Goal: Contribute content: Contribute content

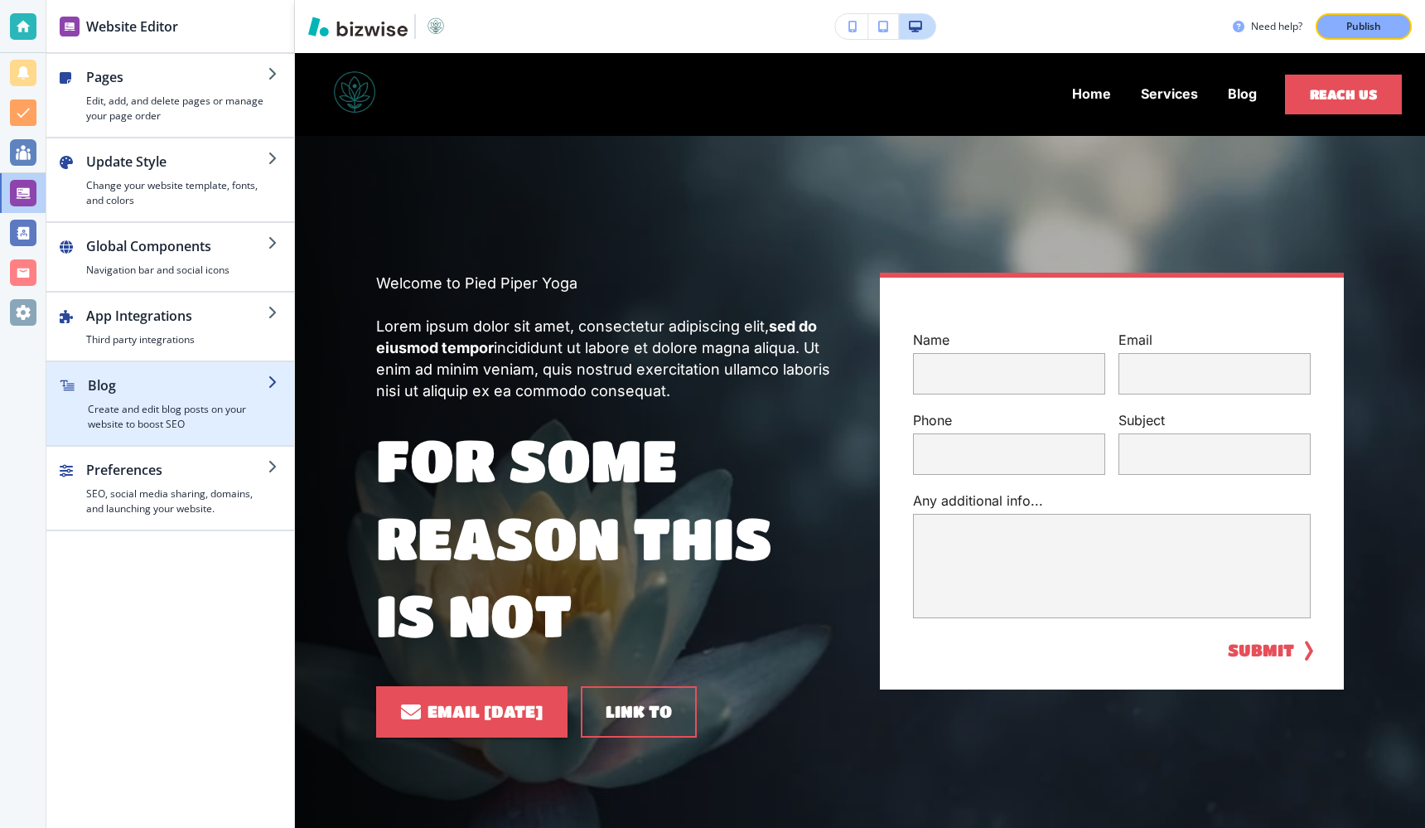
click at [192, 385] on h2 "Blog" at bounding box center [178, 385] width 180 height 20
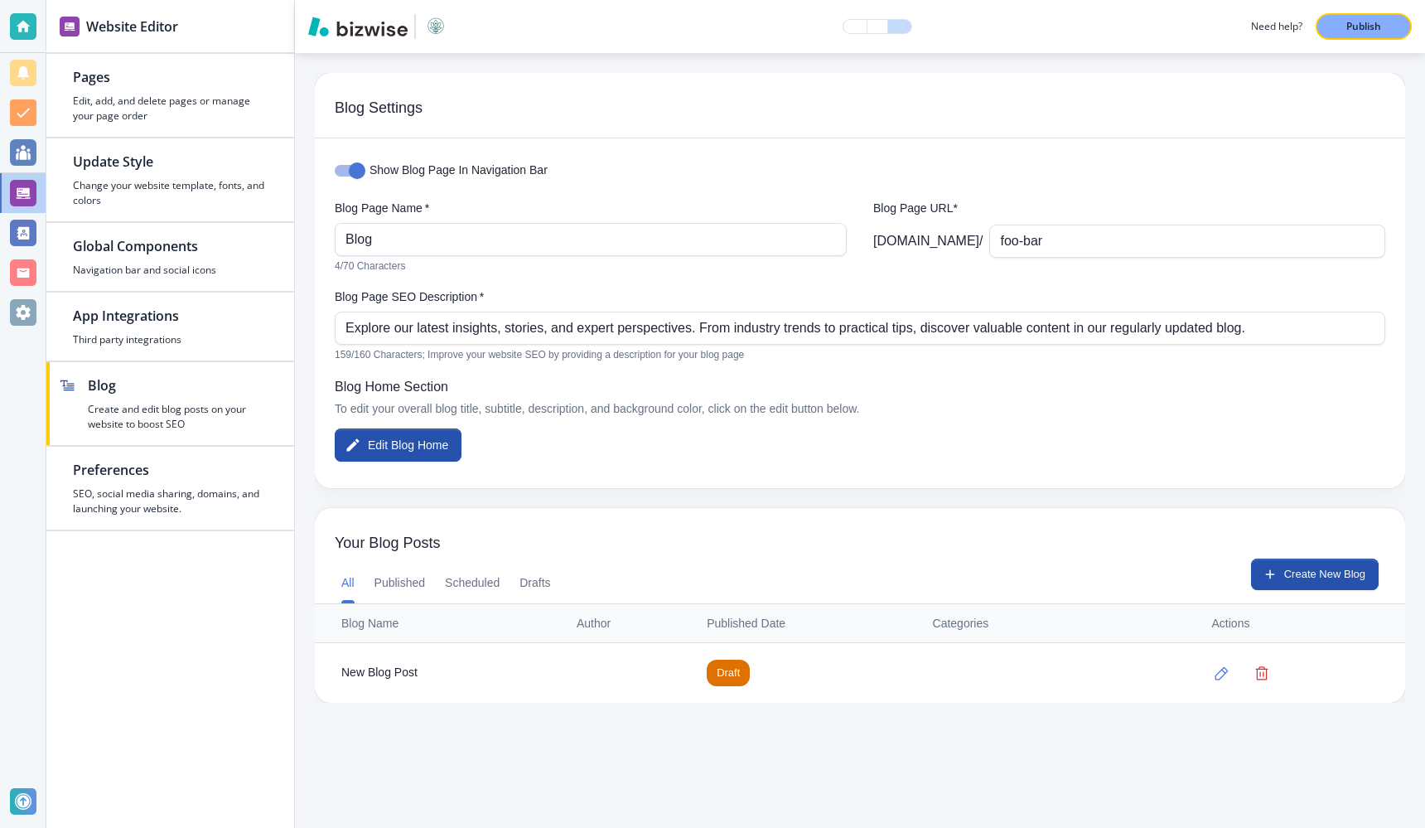
click at [424, 670] on div "New Blog Post" at bounding box center [445, 673] width 209 height 18
click at [394, 675] on div "New Blog Post" at bounding box center [445, 673] width 209 height 18
click at [1220, 674] on icon "button" at bounding box center [1222, 673] width 14 height 14
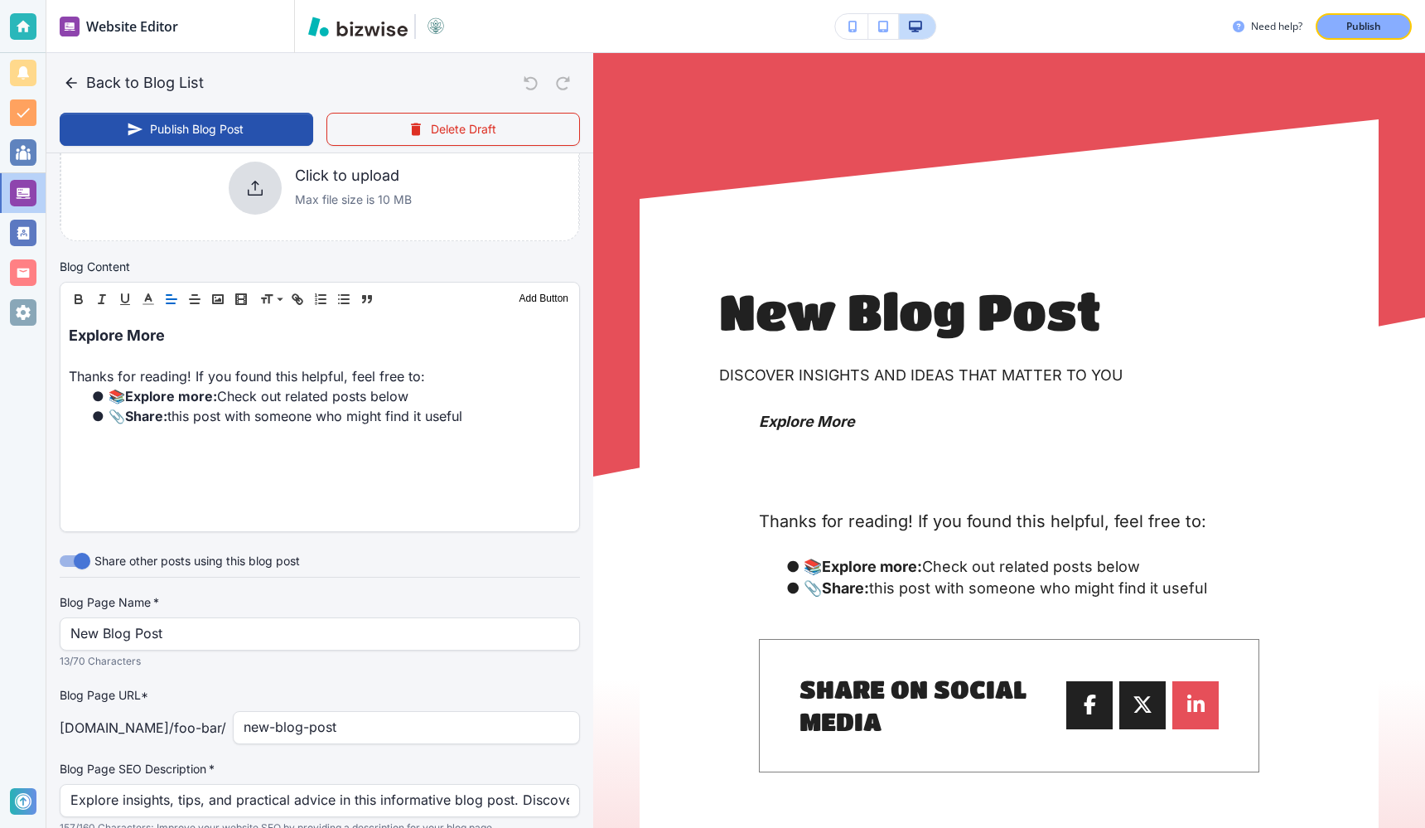
scroll to position [496, 0]
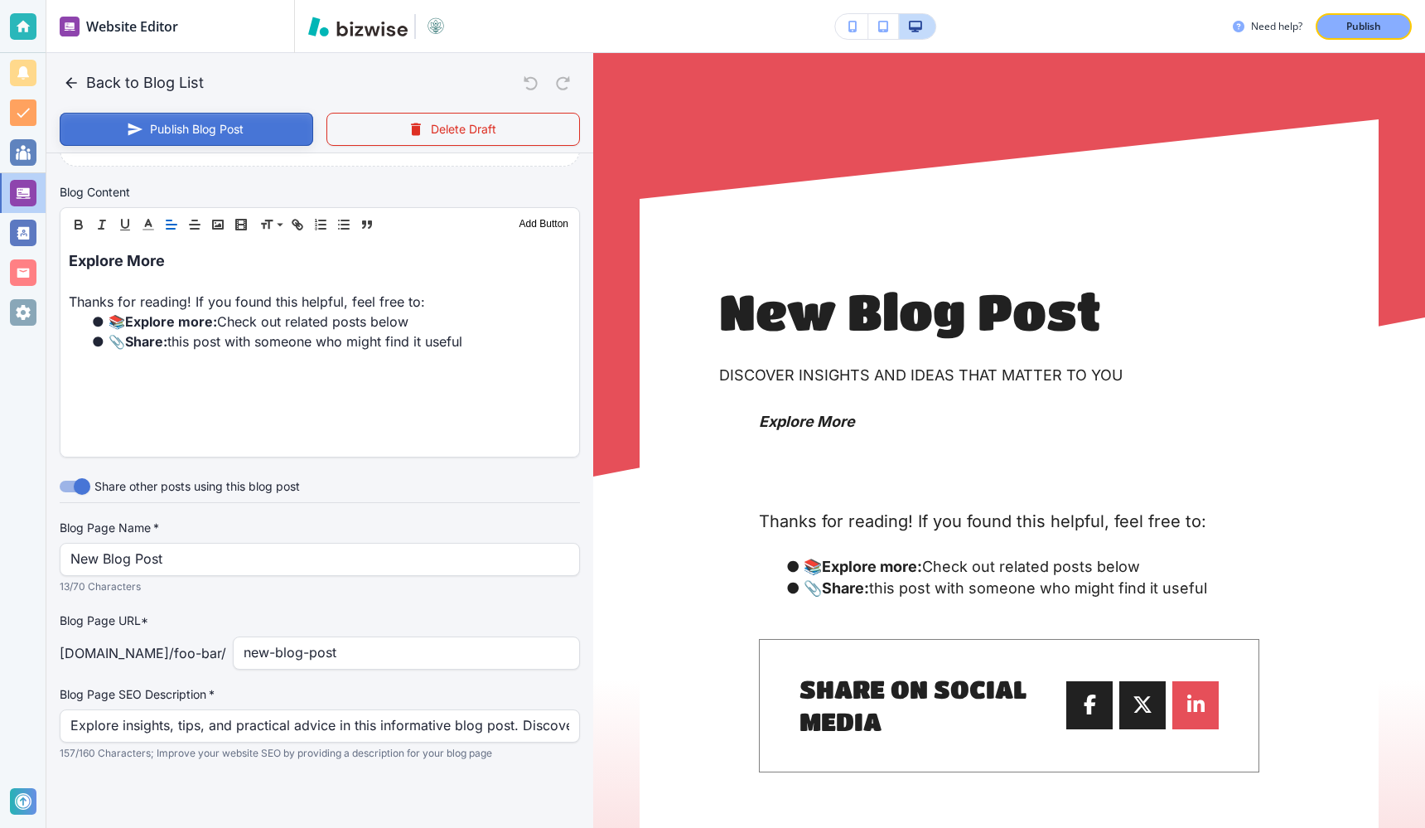
click at [264, 131] on button "Publish Blog Post" at bounding box center [187, 129] width 254 height 33
type input "[DATE] 09:09 PM"
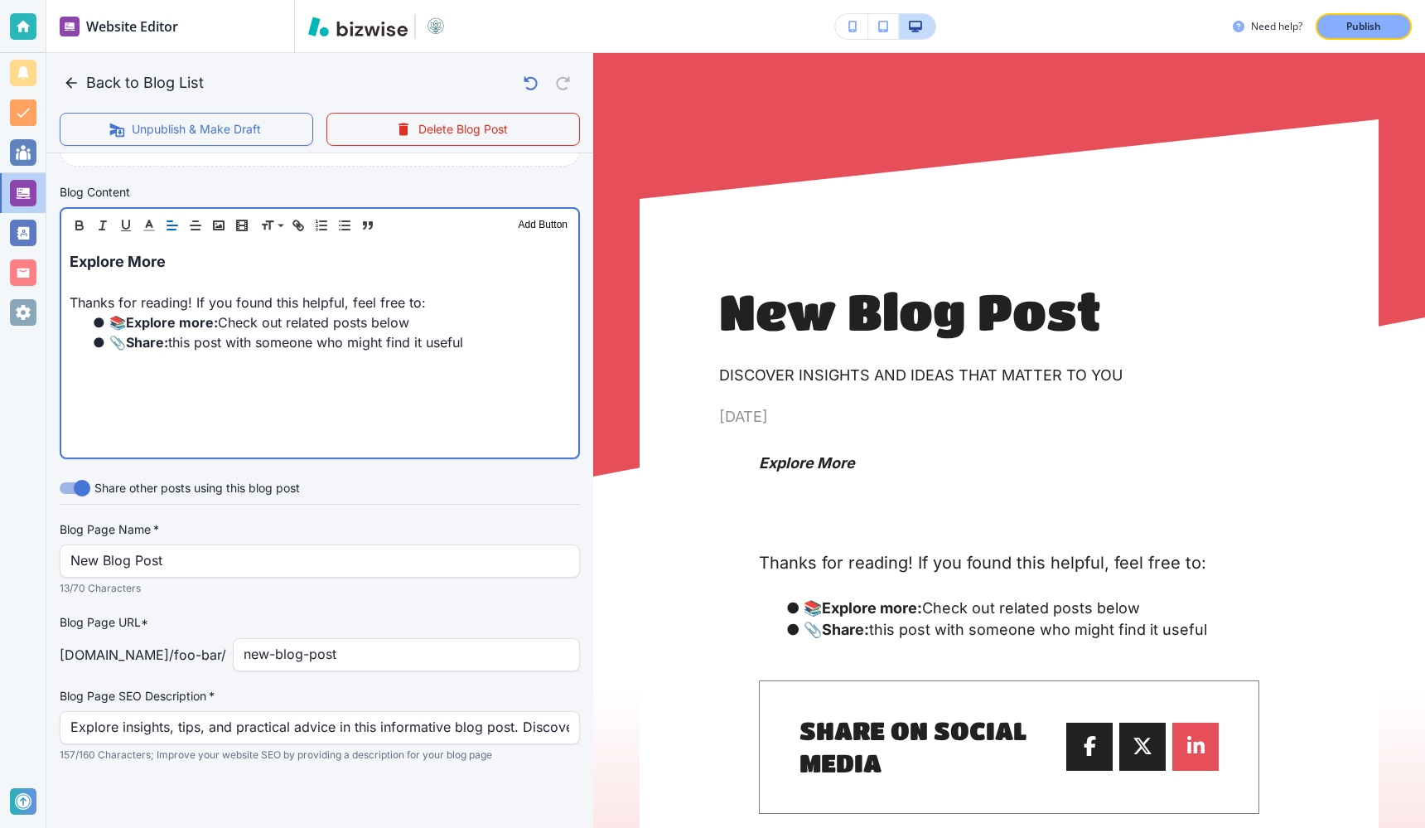
click at [535, 342] on li "📎 Share: this post with someone who might find it useful" at bounding box center [330, 342] width 481 height 20
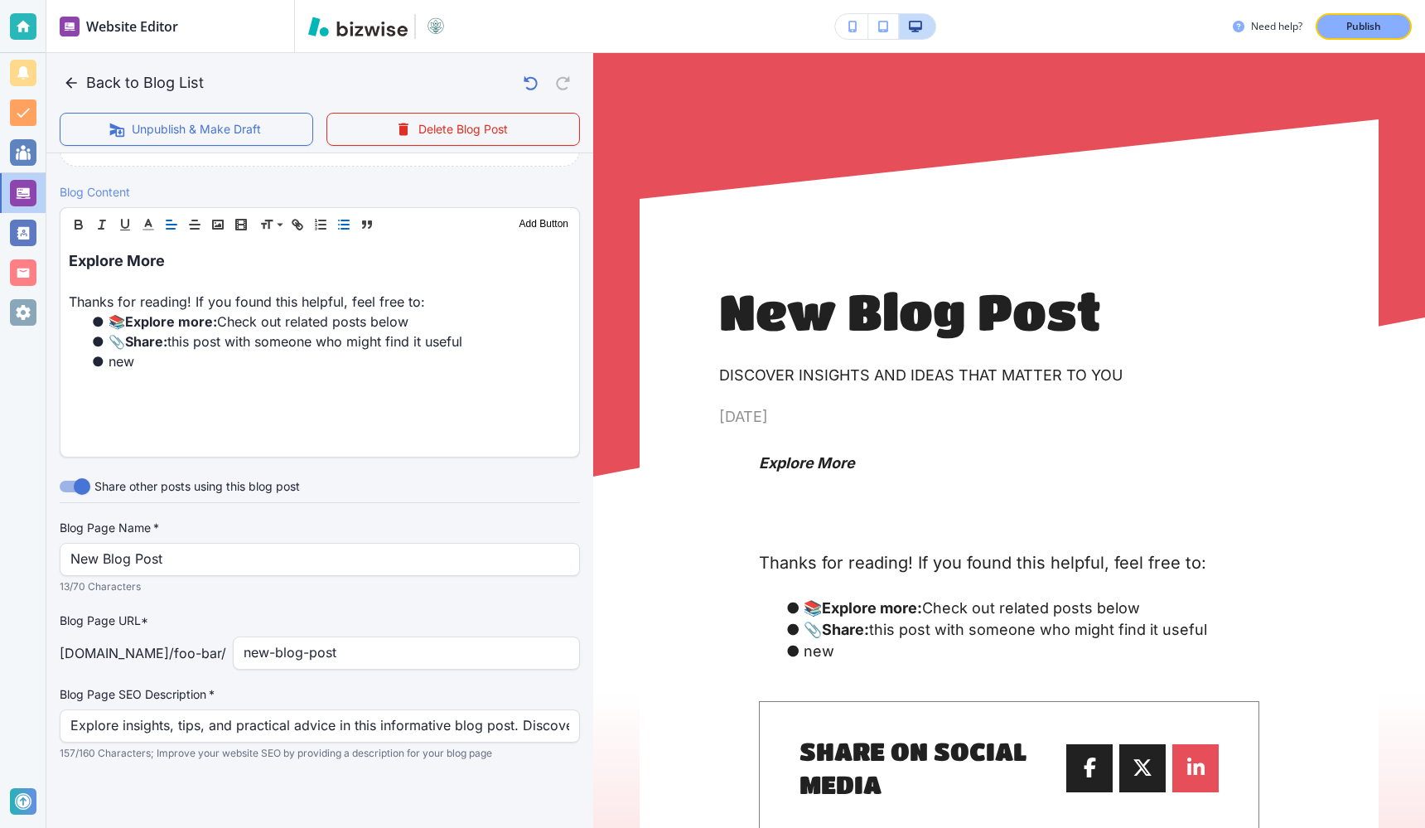
click at [970, 188] on div "New Blog Post Discover insights and ideas that matter to you October 7, 2025 Ex…" at bounding box center [1009, 536] width 739 height 835
click at [413, 651] on input "new-blog-post" at bounding box center [407, 653] width 326 height 31
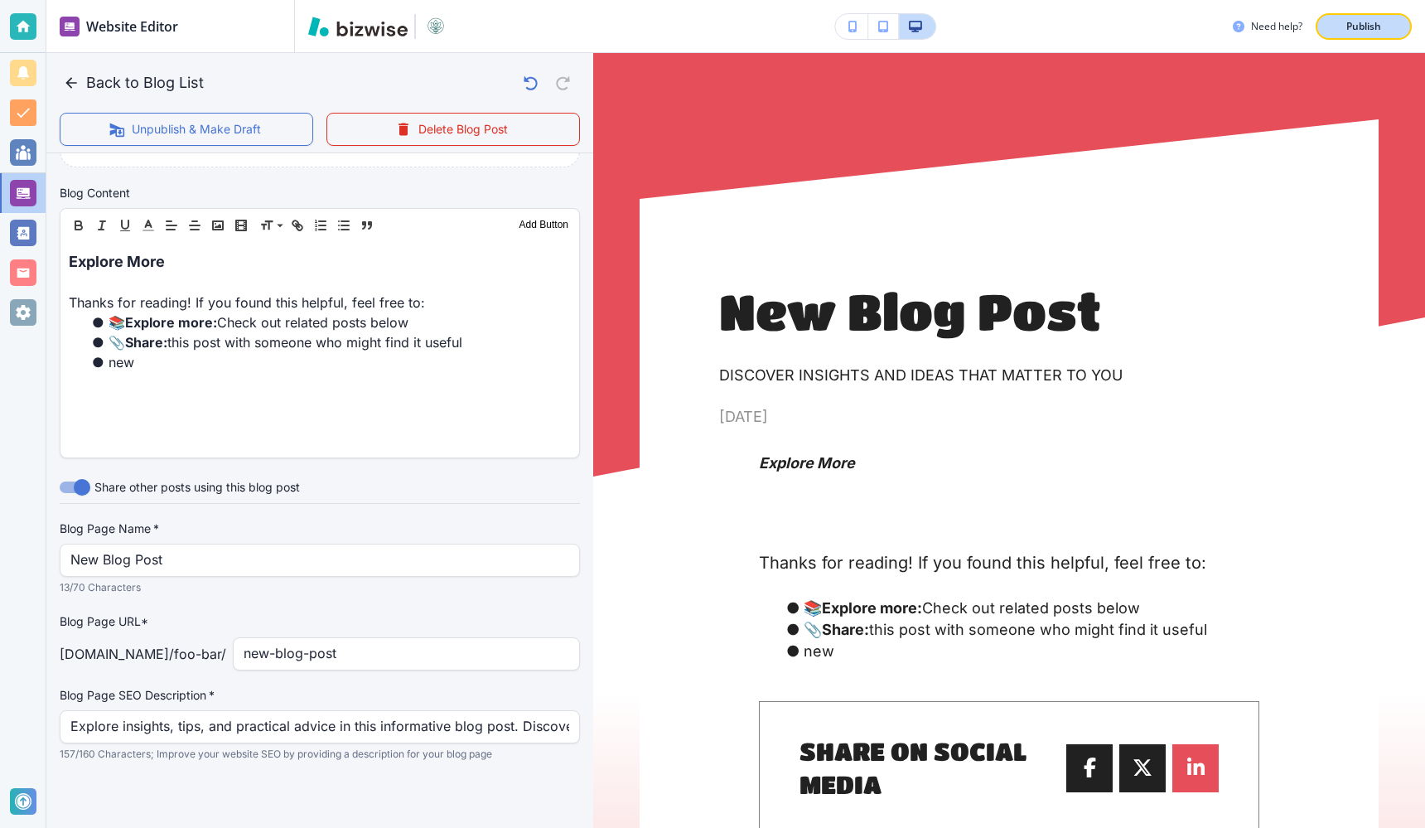
click at [1336, 36] on button "Publish" at bounding box center [1364, 26] width 96 height 27
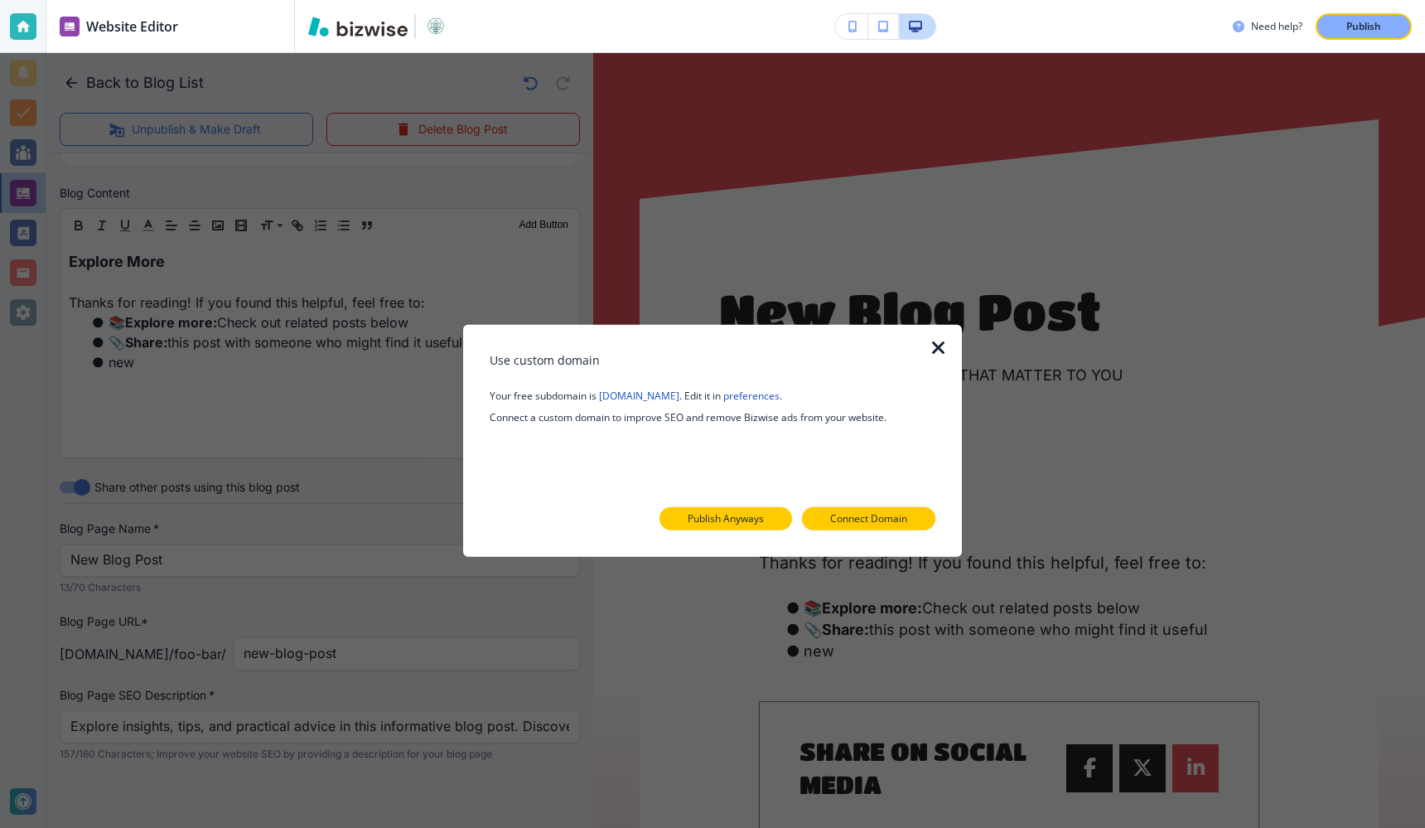
click at [757, 510] on button "Publish Anyways" at bounding box center [726, 518] width 133 height 23
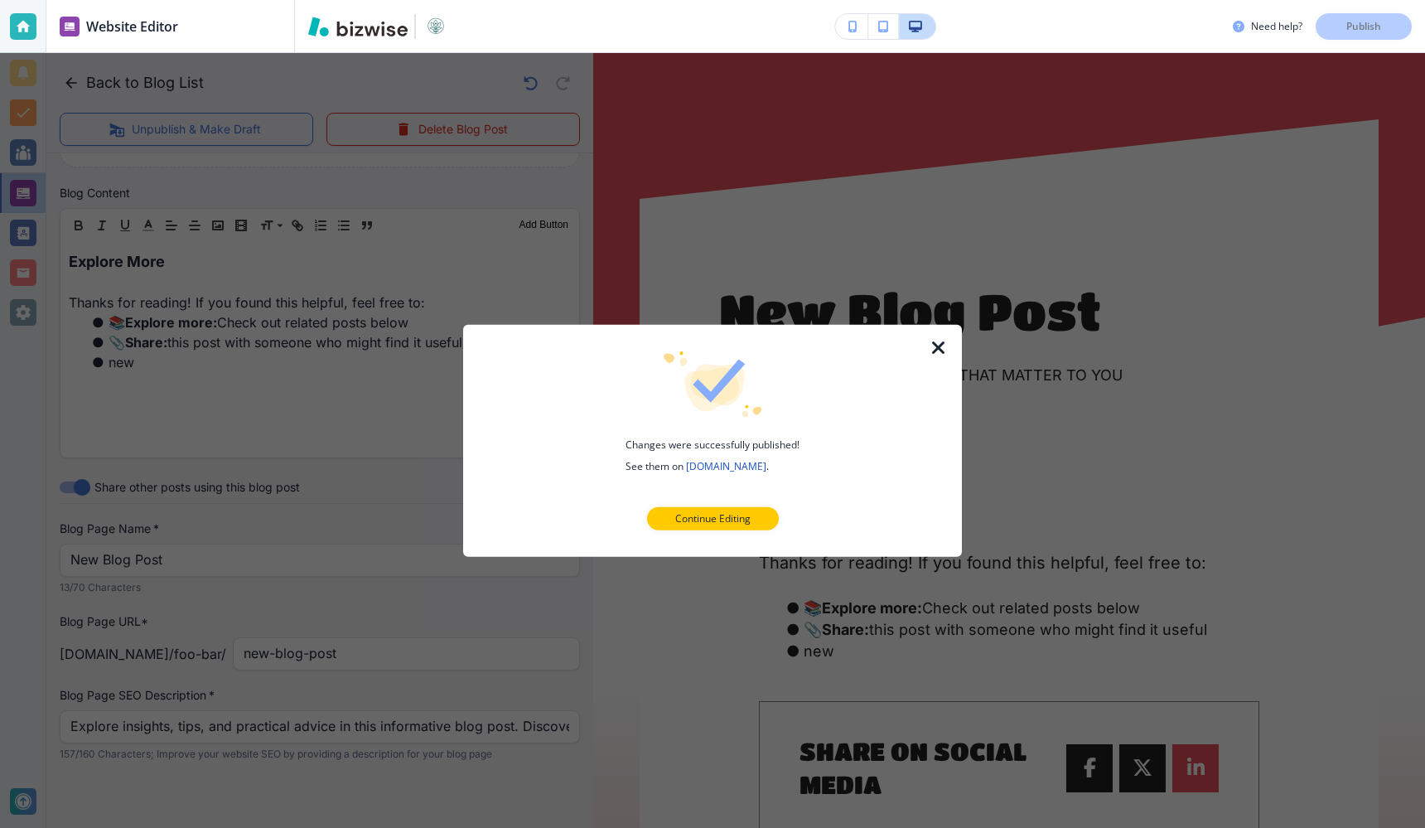
click at [946, 346] on icon "button" at bounding box center [939, 347] width 20 height 20
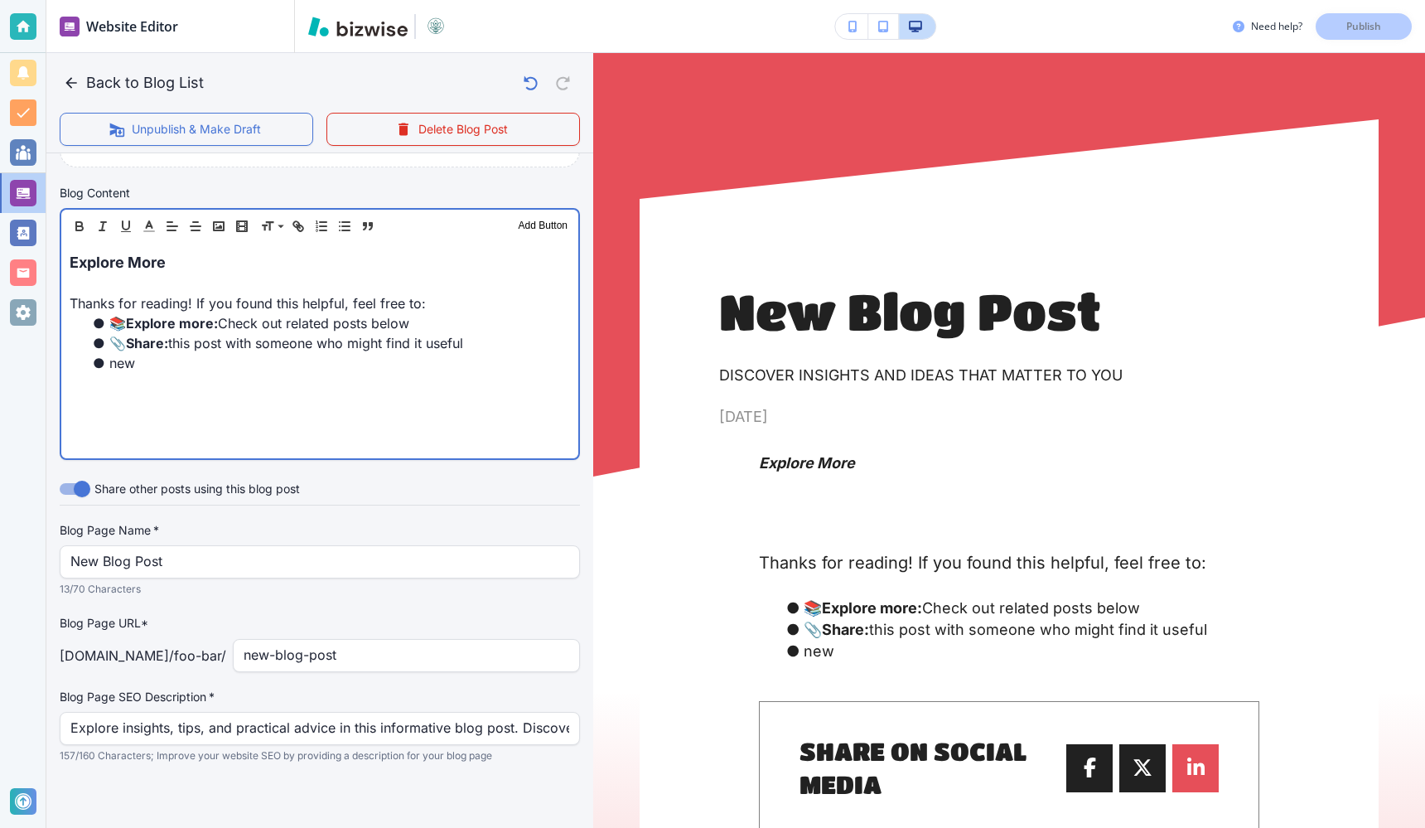
click at [196, 375] on div "Explore More Thanks for reading! If you found this helpful, feel free to: 📚 Exp…" at bounding box center [319, 350] width 517 height 215
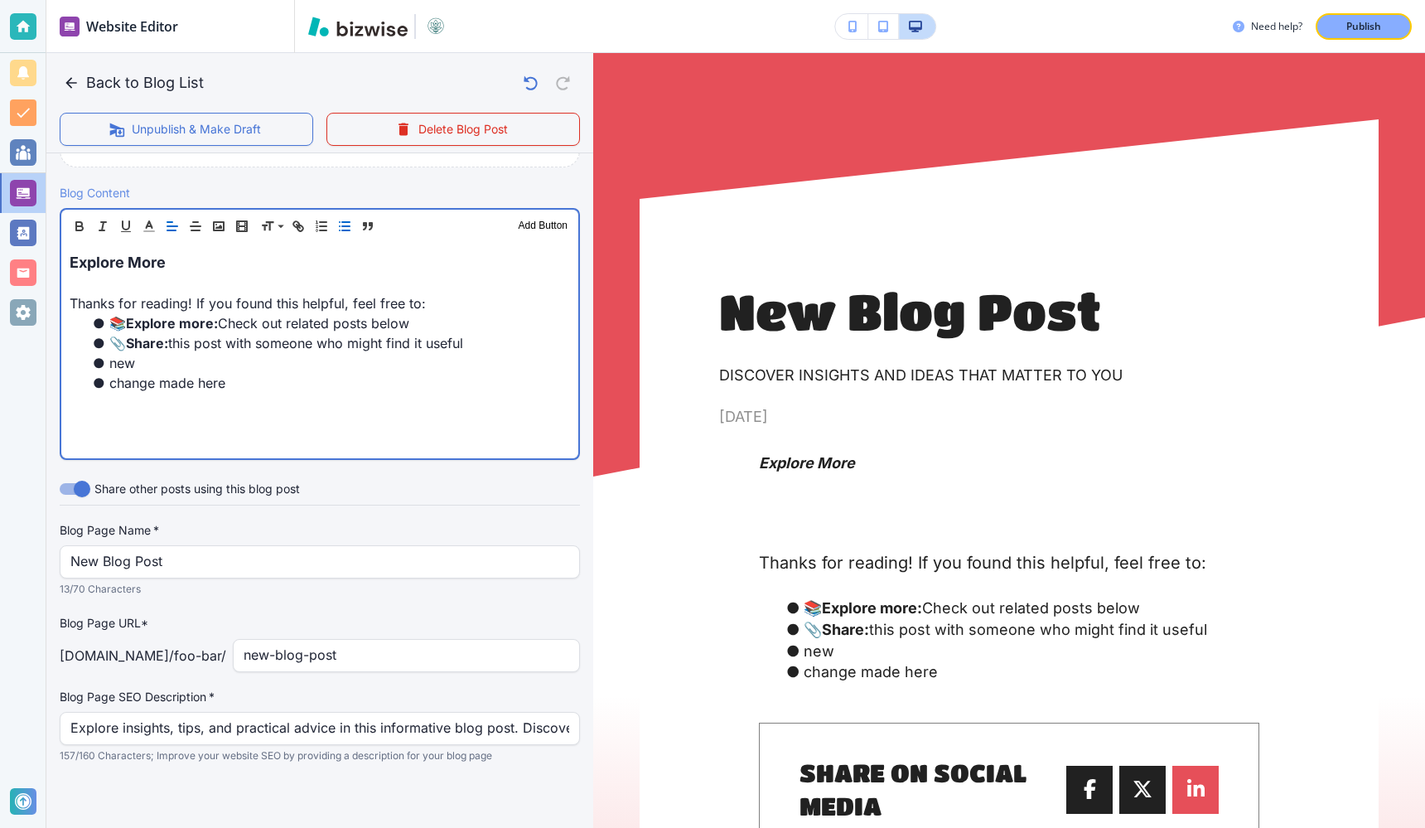
click at [437, 300] on p "Thanks for reading! If you found this helpful, feel free to:" at bounding box center [320, 303] width 501 height 20
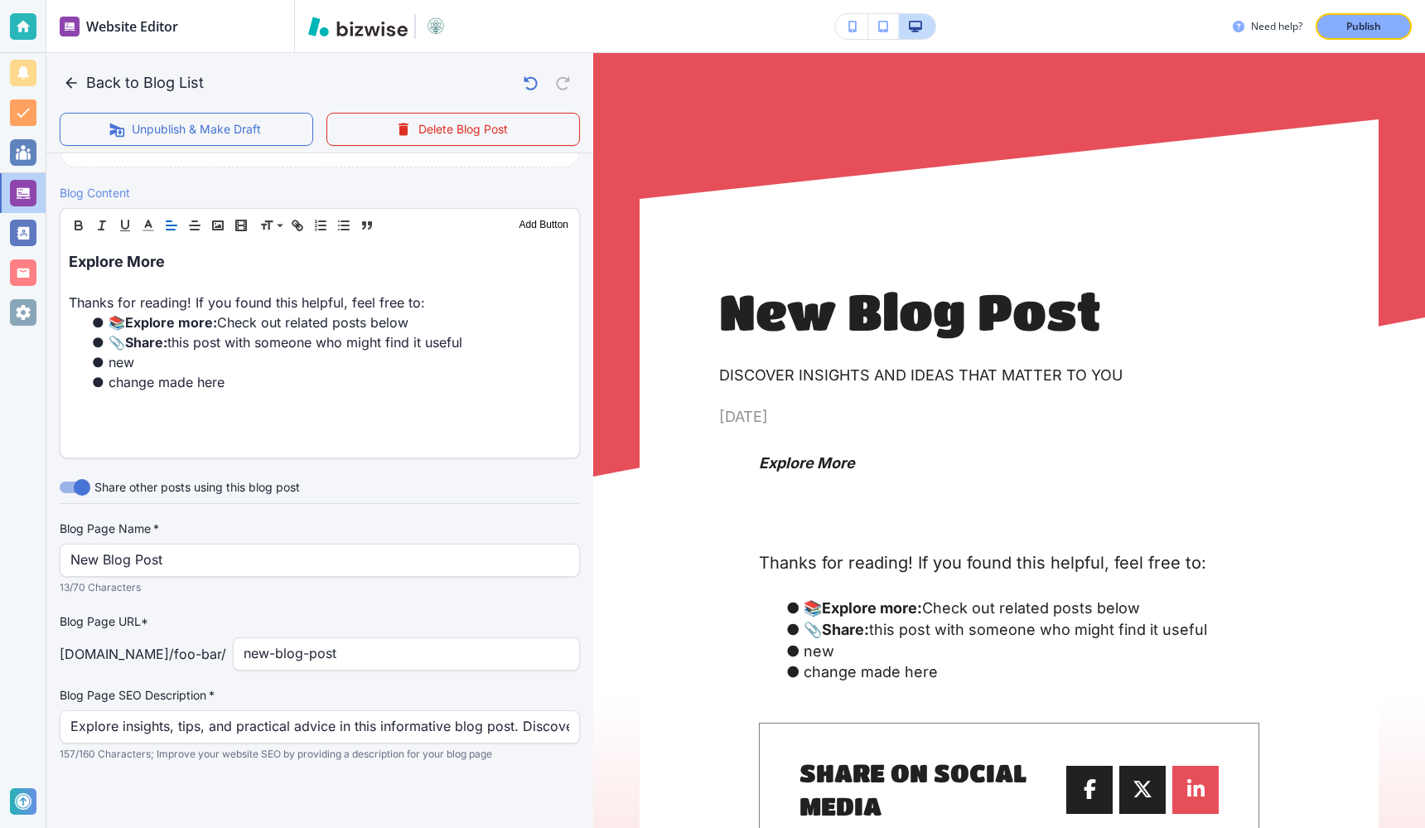
click at [391, 241] on div "Header 1 Header 2 Header 3 Body Text Add Button" at bounding box center [320, 225] width 519 height 33
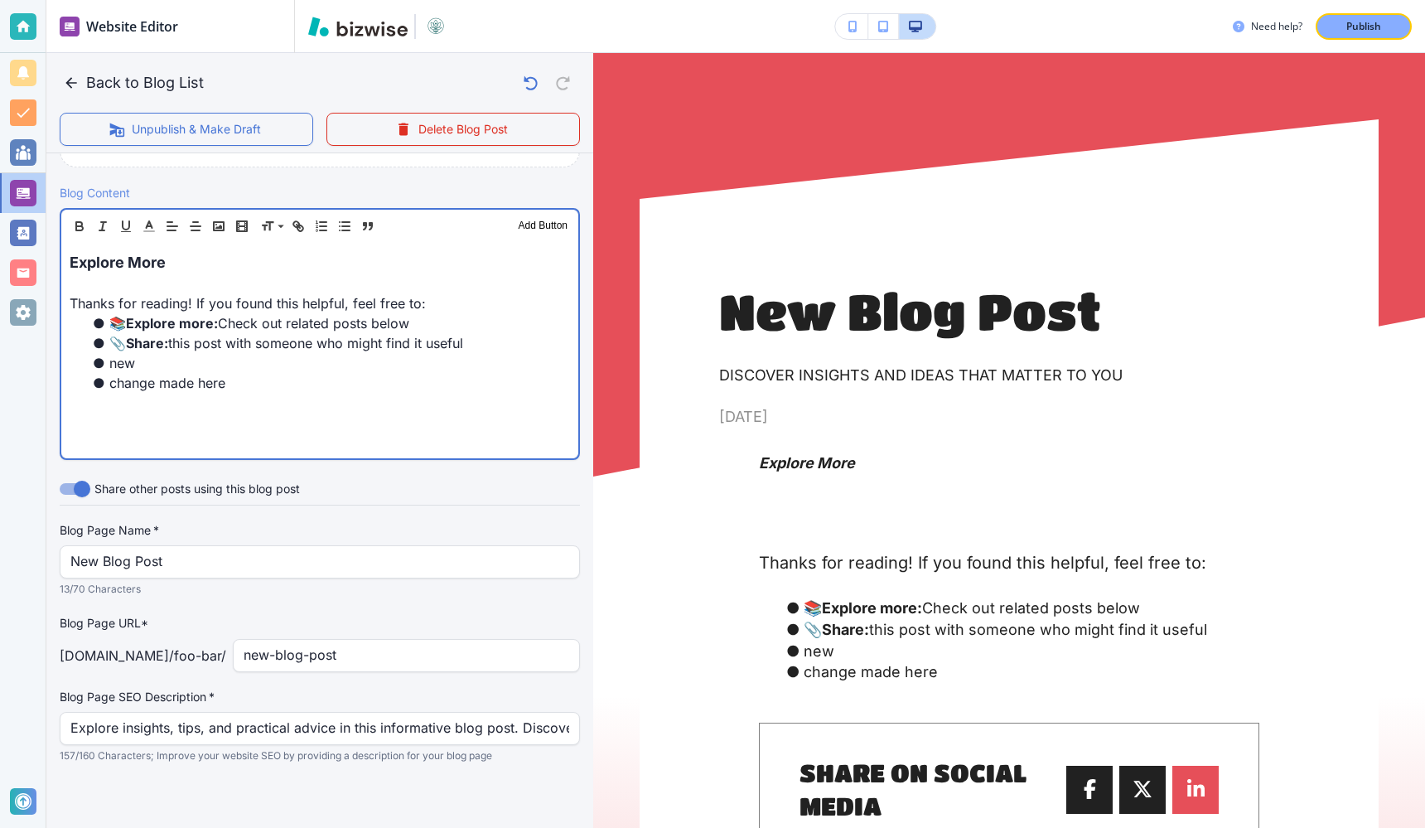
click at [307, 259] on p "Explore More" at bounding box center [320, 262] width 501 height 22
click at [217, 268] on p "Explore More" at bounding box center [320, 262] width 501 height 22
click at [208, 348] on li "📎 Share: this post with someone who might find it useful" at bounding box center [330, 343] width 481 height 20
click at [202, 365] on li "new" at bounding box center [330, 363] width 481 height 20
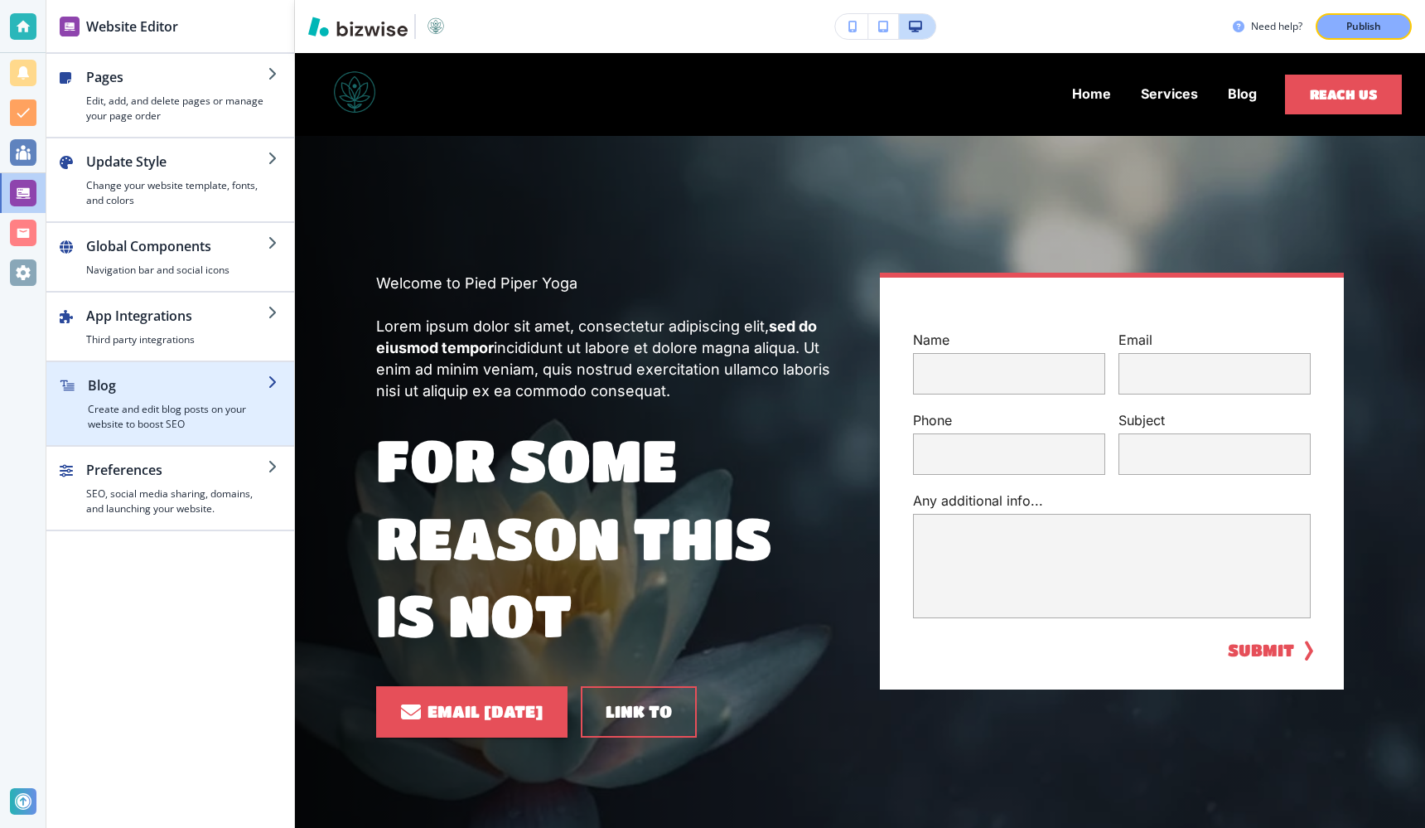
click at [169, 391] on h2 "Blog" at bounding box center [178, 385] width 180 height 20
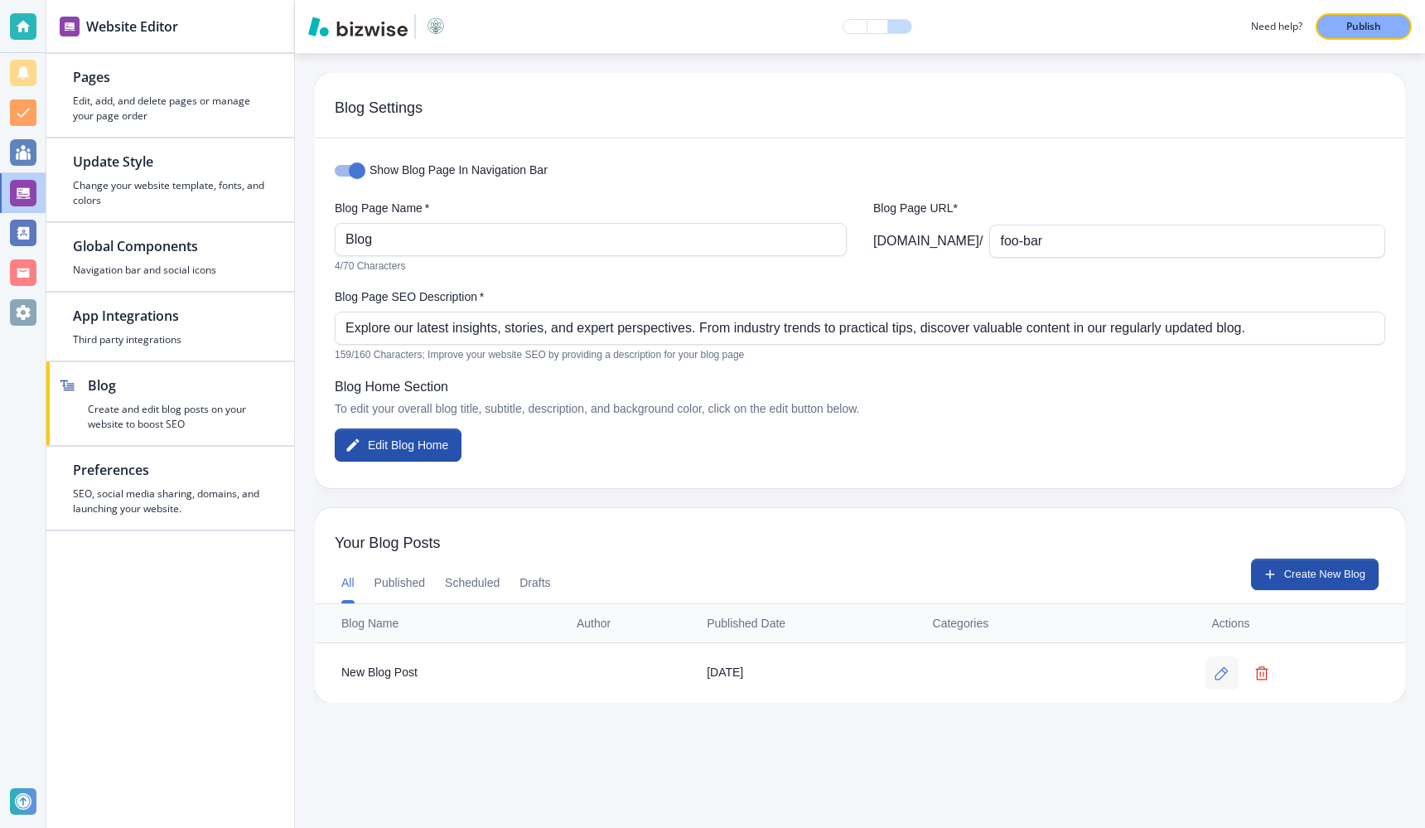
click at [1222, 672] on icon "button" at bounding box center [1222, 673] width 14 height 14
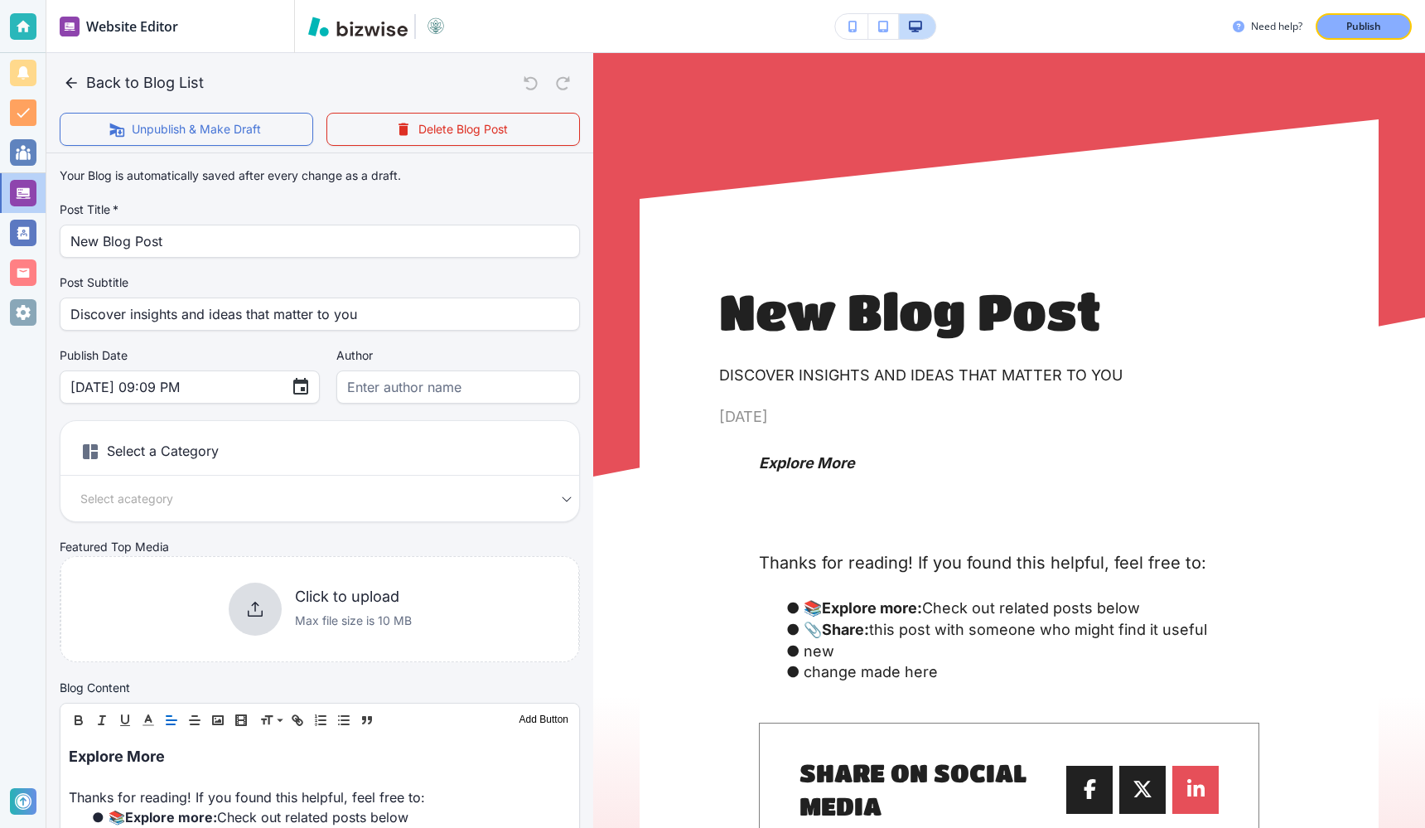
scroll to position [496, 0]
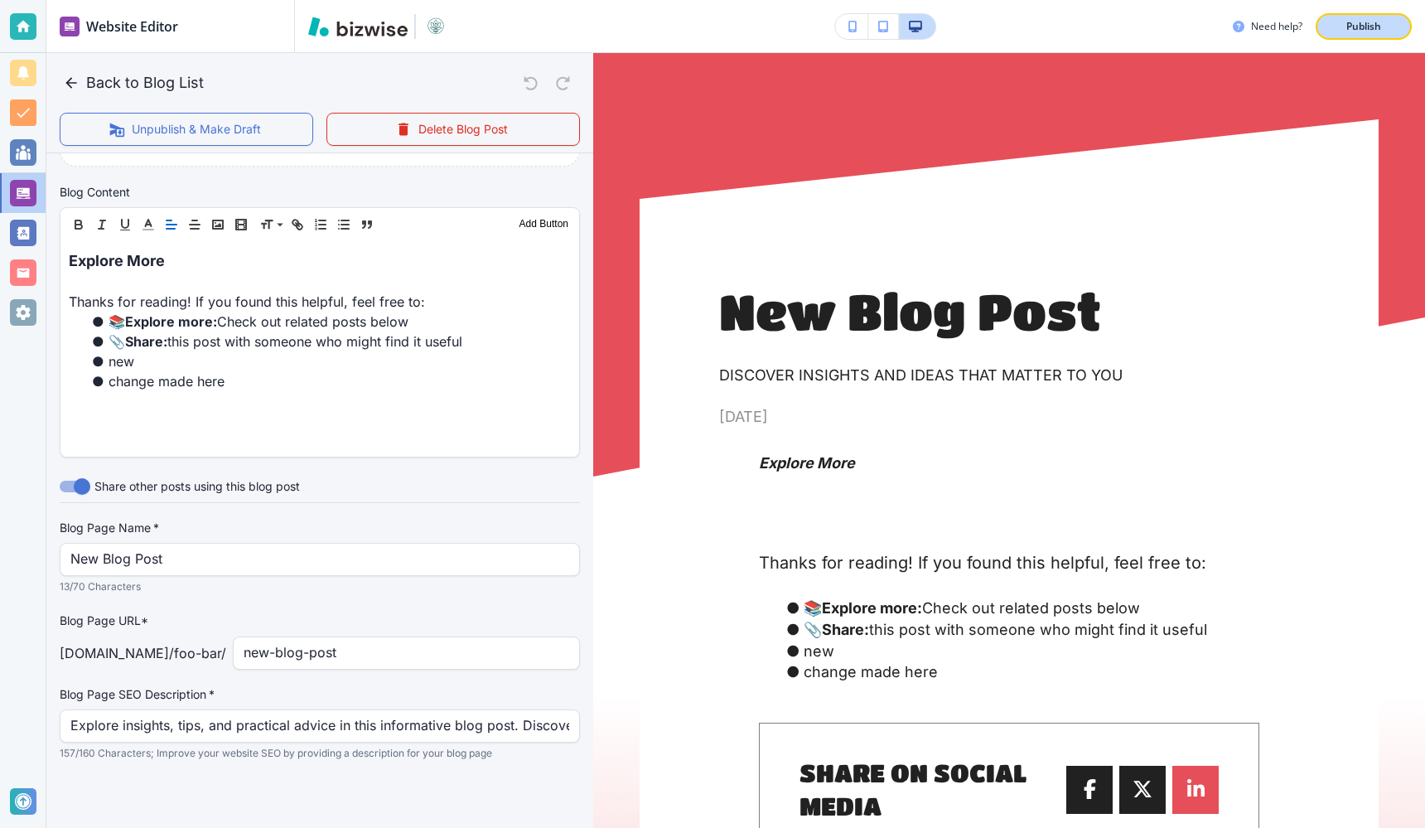
click at [1371, 26] on p "Publish" at bounding box center [1364, 26] width 35 height 15
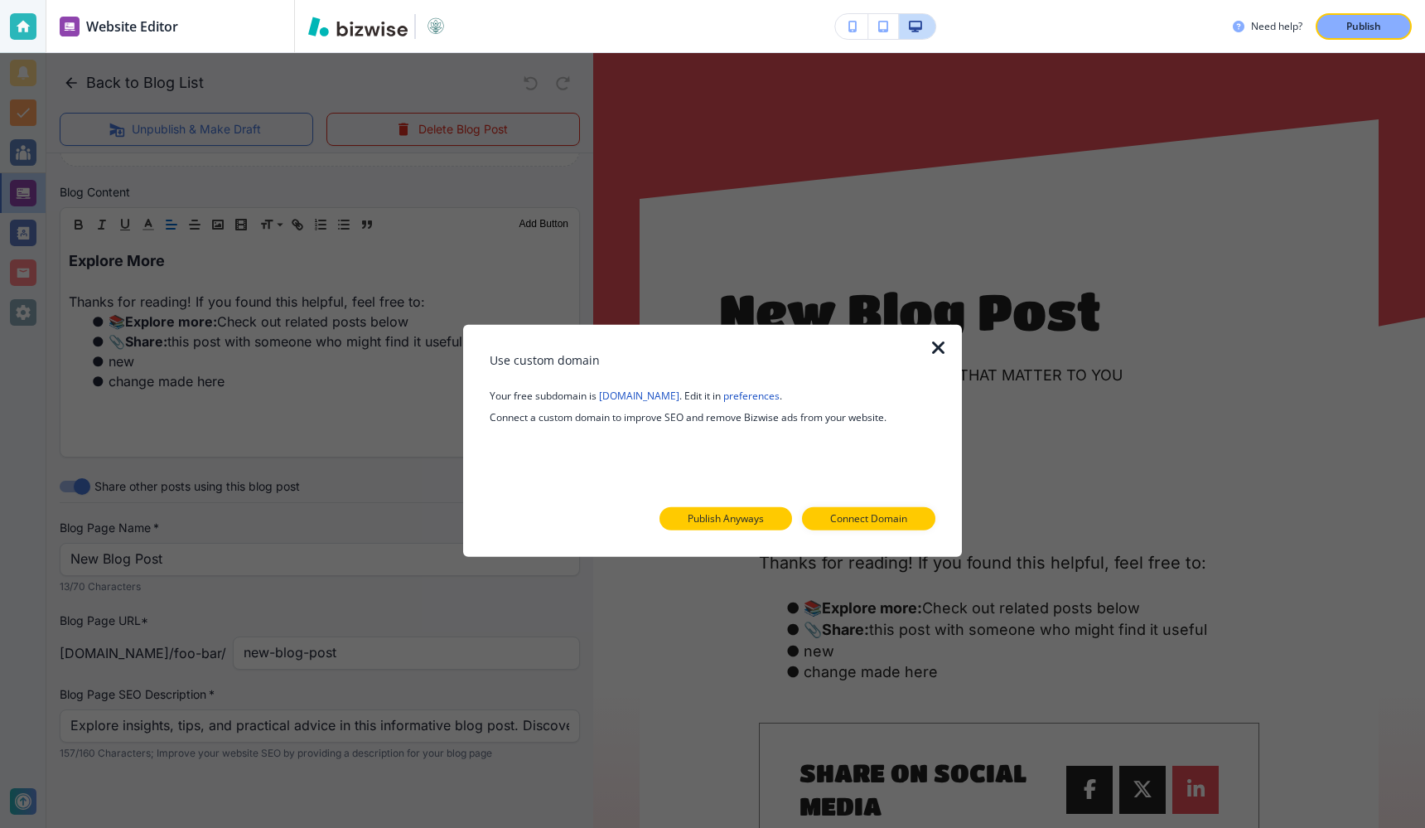
click at [745, 516] on p "Publish Anyways" at bounding box center [726, 518] width 76 height 15
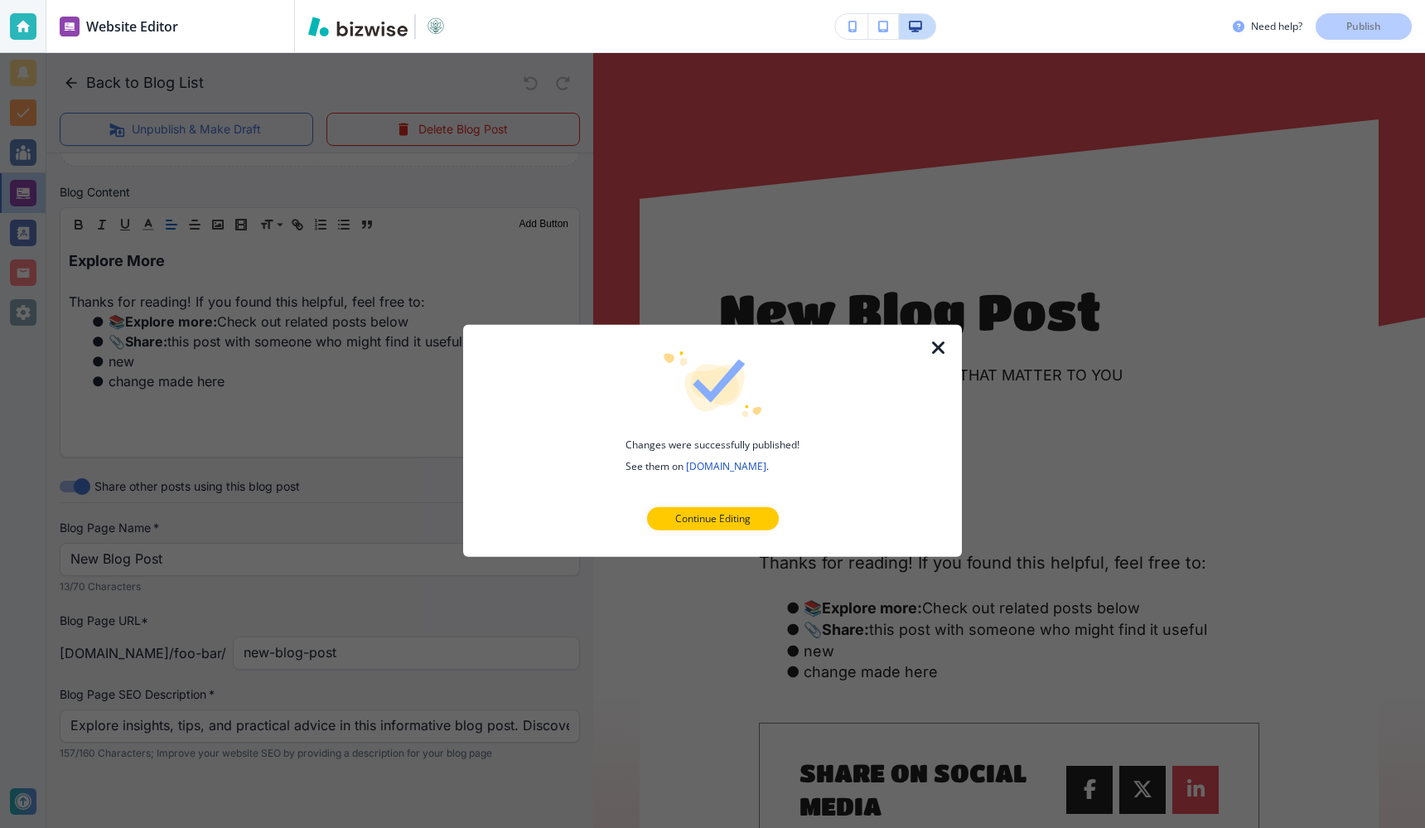
click at [930, 345] on icon "button" at bounding box center [939, 347] width 20 height 20
